Goal: Task Accomplishment & Management: Manage account settings

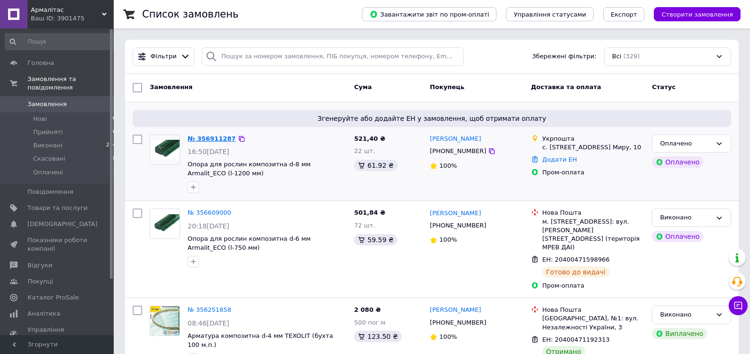
click at [202, 136] on link "№ 356911287" at bounding box center [212, 138] width 48 height 7
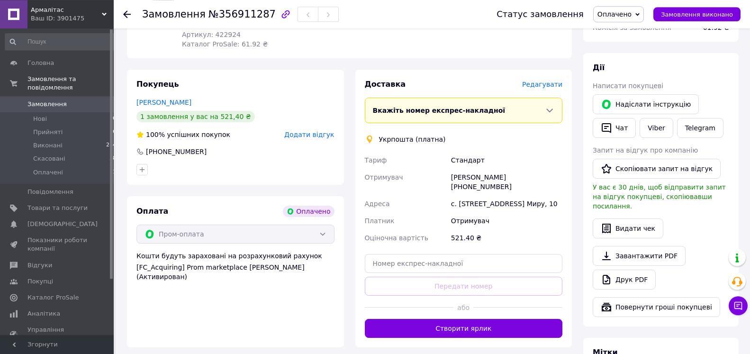
scroll to position [387, 0]
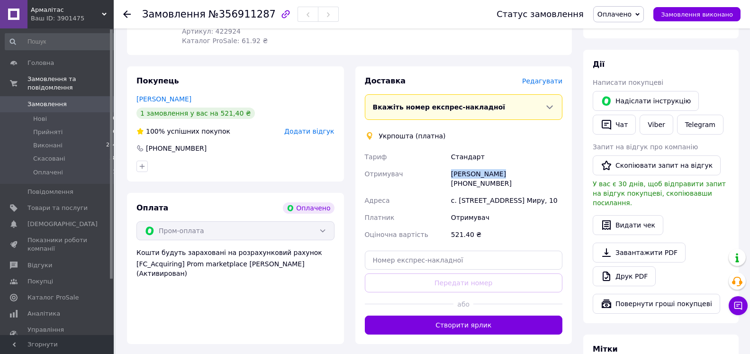
drag, startPoint x: 496, startPoint y: 164, endPoint x: 449, endPoint y: 165, distance: 46.5
click at [449, 165] on div "Ірина Лисенко +380507529584" at bounding box center [506, 178] width 115 height 27
copy div "[PERSON_NAME]"
drag, startPoint x: 547, startPoint y: 163, endPoint x: 509, endPoint y: 163, distance: 37.9
click at [509, 165] on div "Ірина Лисенко +380507529584" at bounding box center [506, 178] width 115 height 27
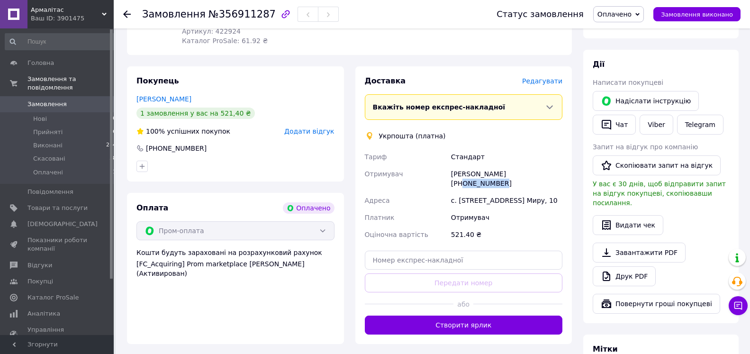
copy div "0507529584"
click at [127, 14] on use at bounding box center [127, 14] width 8 height 8
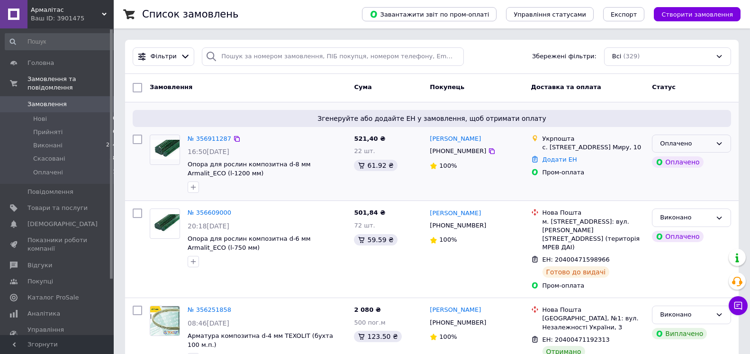
click at [718, 144] on icon at bounding box center [720, 144] width 8 height 8
click at [673, 163] on li "Прийнято" at bounding box center [691, 163] width 78 height 18
click at [555, 158] on link "Додати ЕН" at bounding box center [560, 159] width 35 height 7
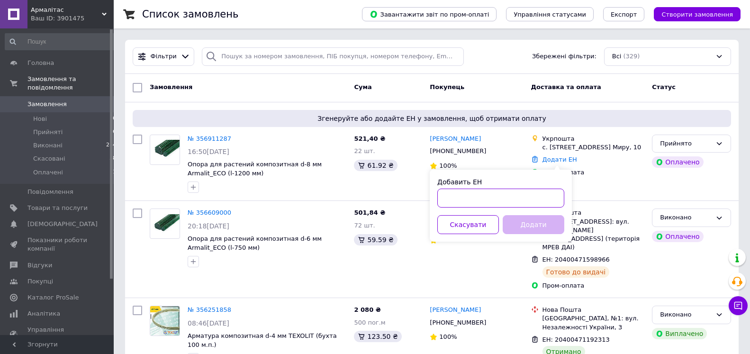
click at [492, 194] on input "Добавить ЕН" at bounding box center [500, 198] width 127 height 19
paste input "0505352947479"
type input "0505352947479"
click at [521, 226] on button "Додати" at bounding box center [534, 224] width 62 height 19
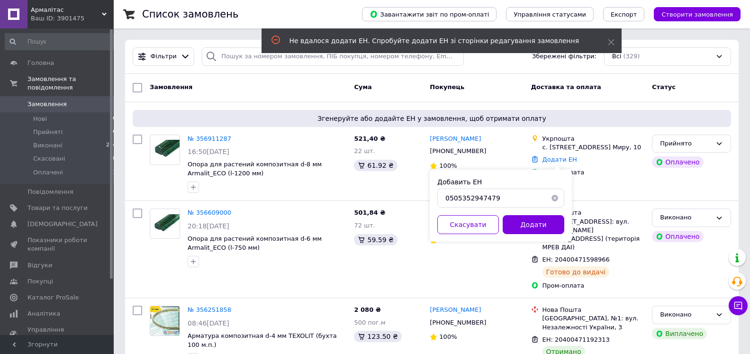
click at [555, 196] on button "button" at bounding box center [554, 198] width 19 height 19
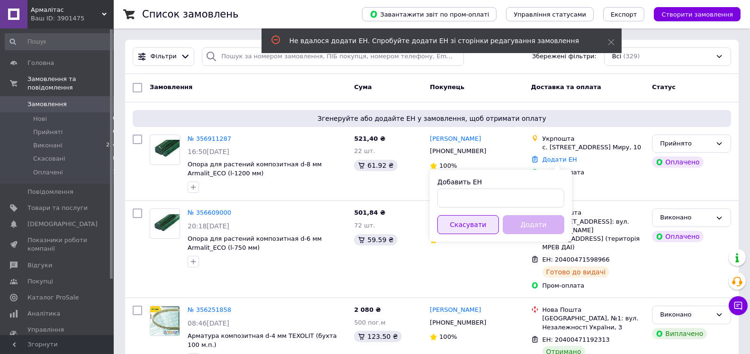
click at [463, 224] on button "Скасувати" at bounding box center [468, 224] width 62 height 19
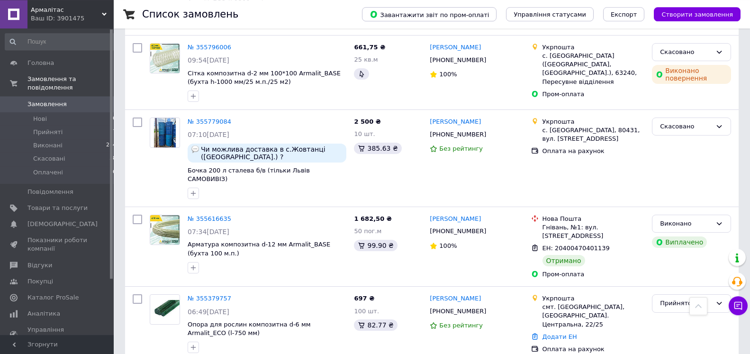
scroll to position [435, 0]
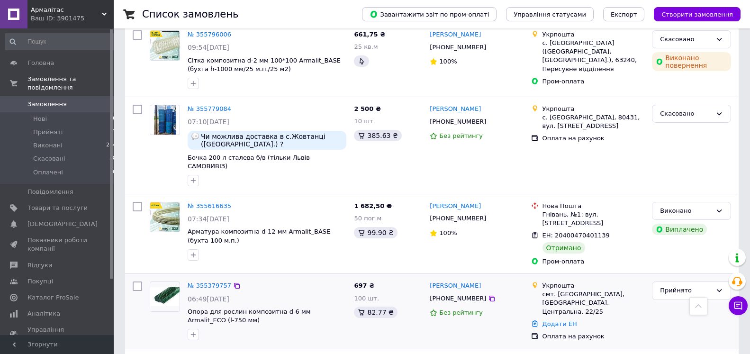
drag, startPoint x: 478, startPoint y: 263, endPoint x: 428, endPoint y: 267, distance: 49.9
click at [428, 278] on div "[PERSON_NAME] [PHONE_NUMBER] Без рейтингу" at bounding box center [476, 311] width 101 height 67
copy link "[PERSON_NAME]"
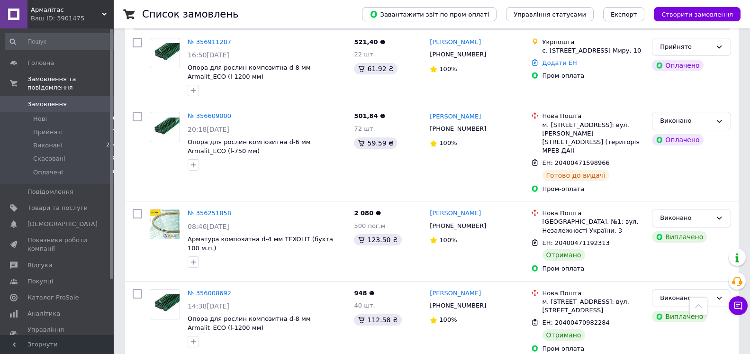
scroll to position [0, 0]
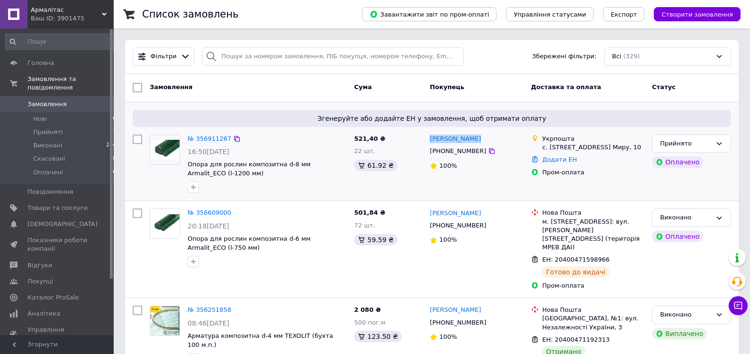
drag, startPoint x: 476, startPoint y: 140, endPoint x: 426, endPoint y: 144, distance: 49.5
click at [426, 144] on div "[PERSON_NAME] [PHONE_NUMBER] 100%" at bounding box center [476, 164] width 101 height 66
copy link "[PERSON_NAME]"
